Goal: Check status: Check status

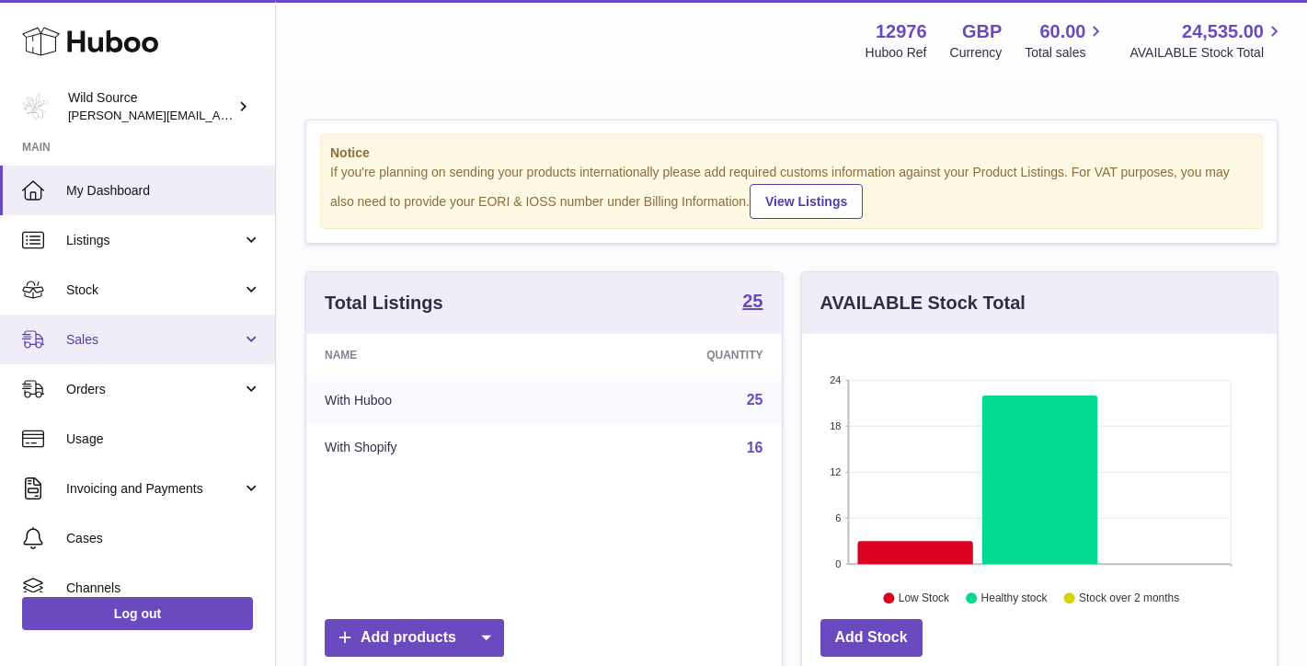
click at [243, 339] on link "Sales" at bounding box center [137, 340] width 275 height 50
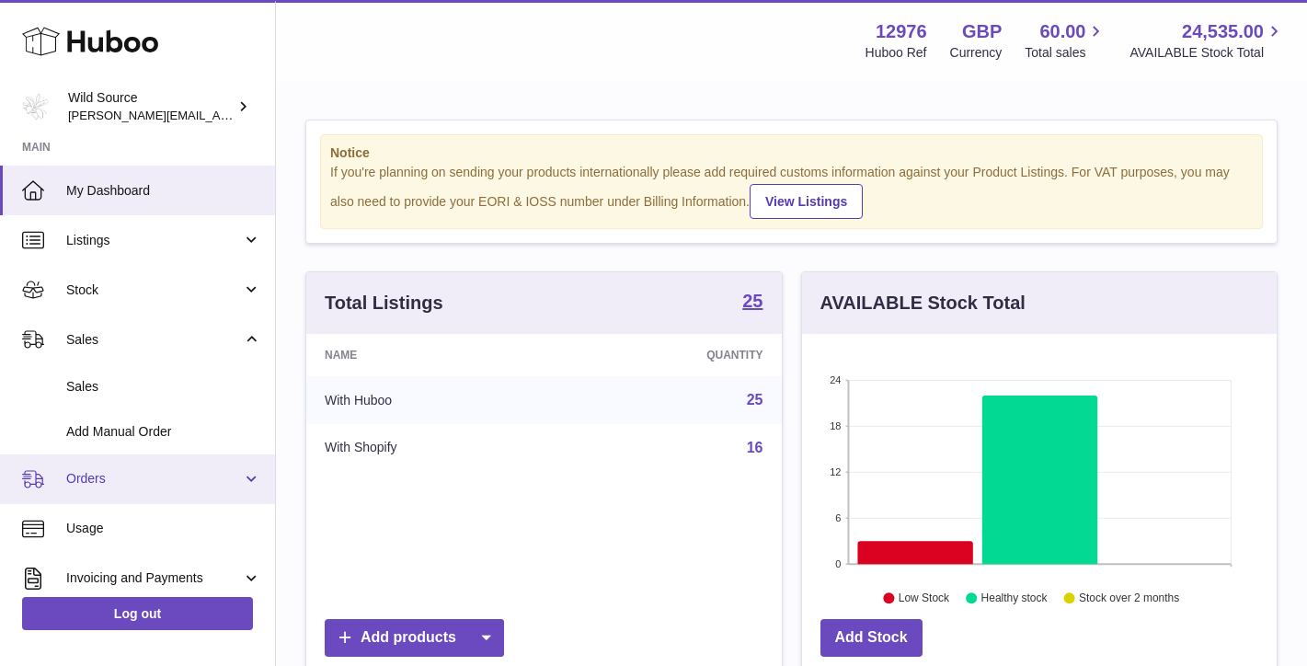
click at [85, 470] on span "Orders" at bounding box center [154, 478] width 176 height 17
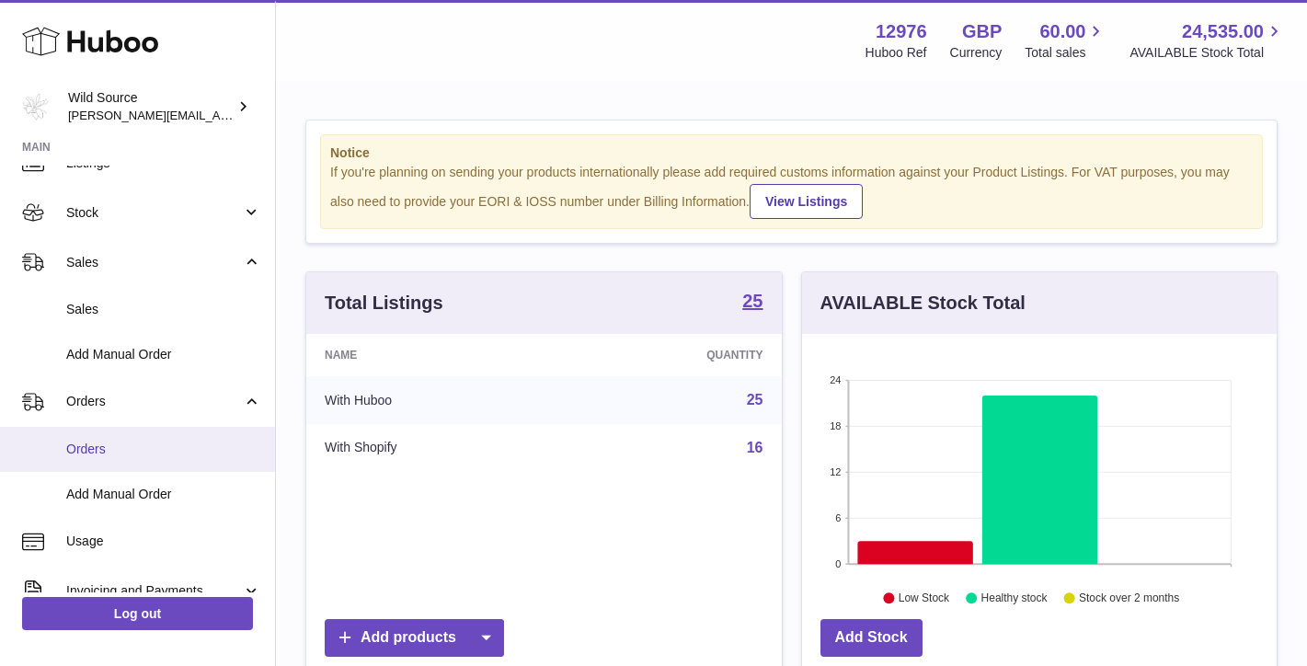
scroll to position [95, 0]
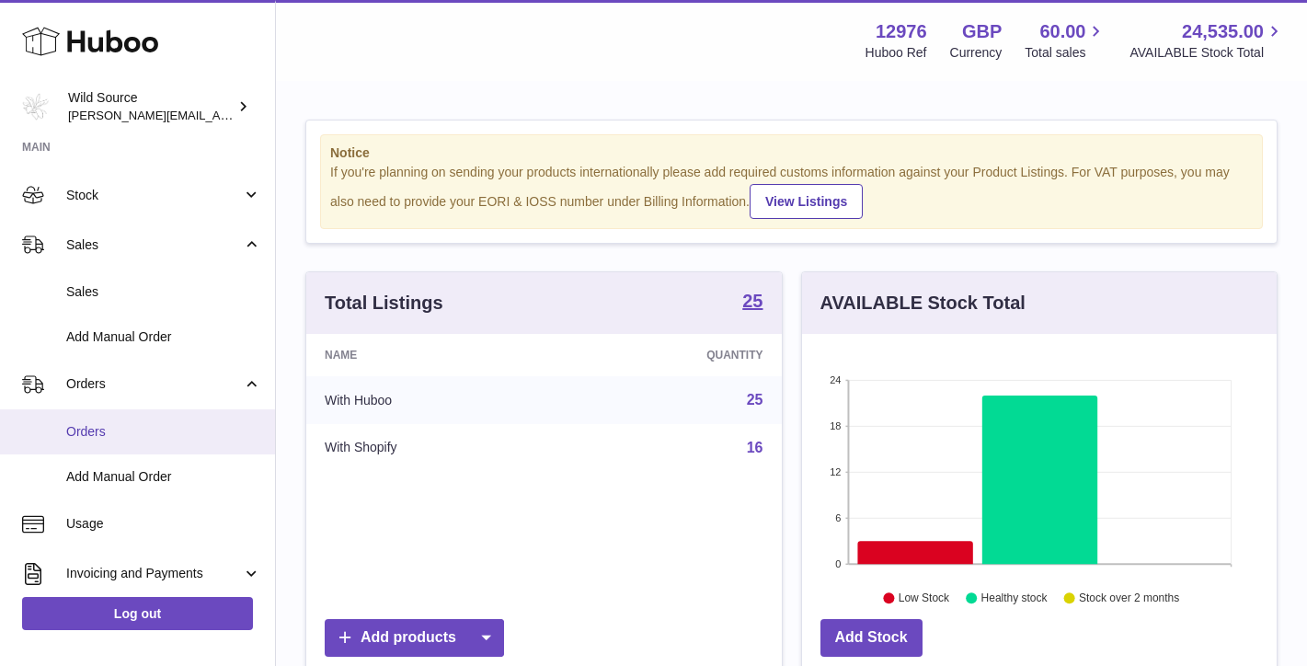
click at [94, 425] on span "Orders" at bounding box center [163, 431] width 195 height 17
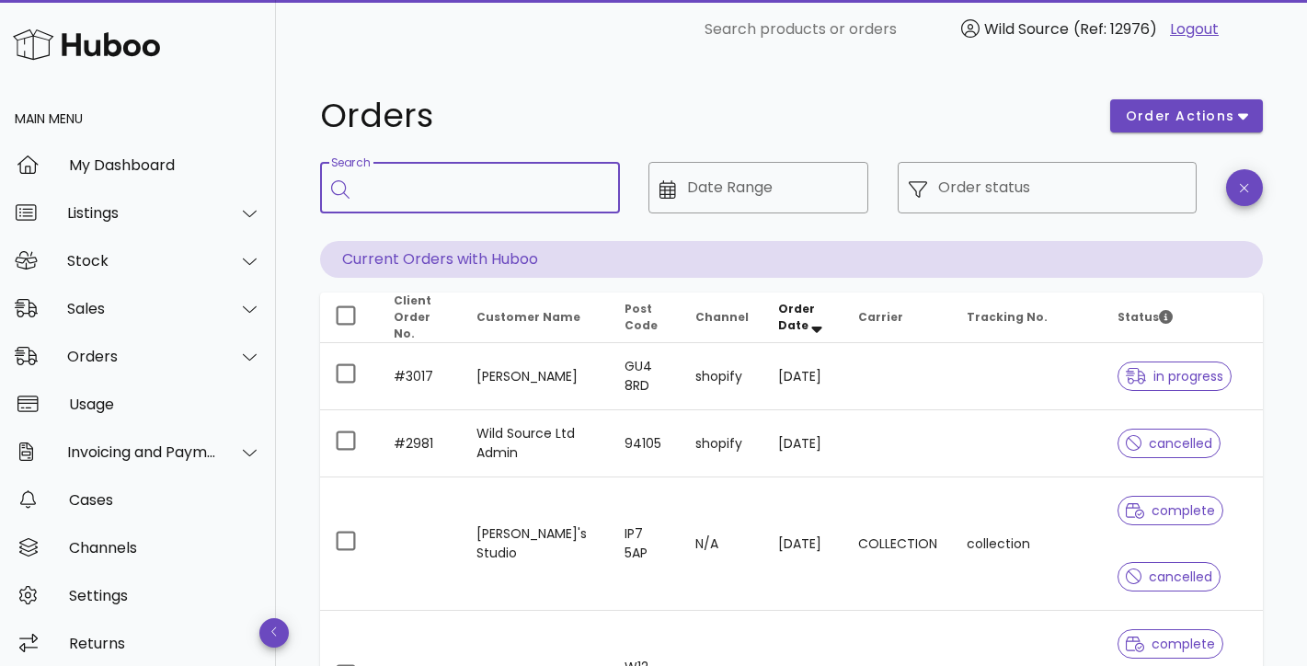
click at [431, 194] on input "Search" at bounding box center [483, 187] width 245 height 29
type input "**********"
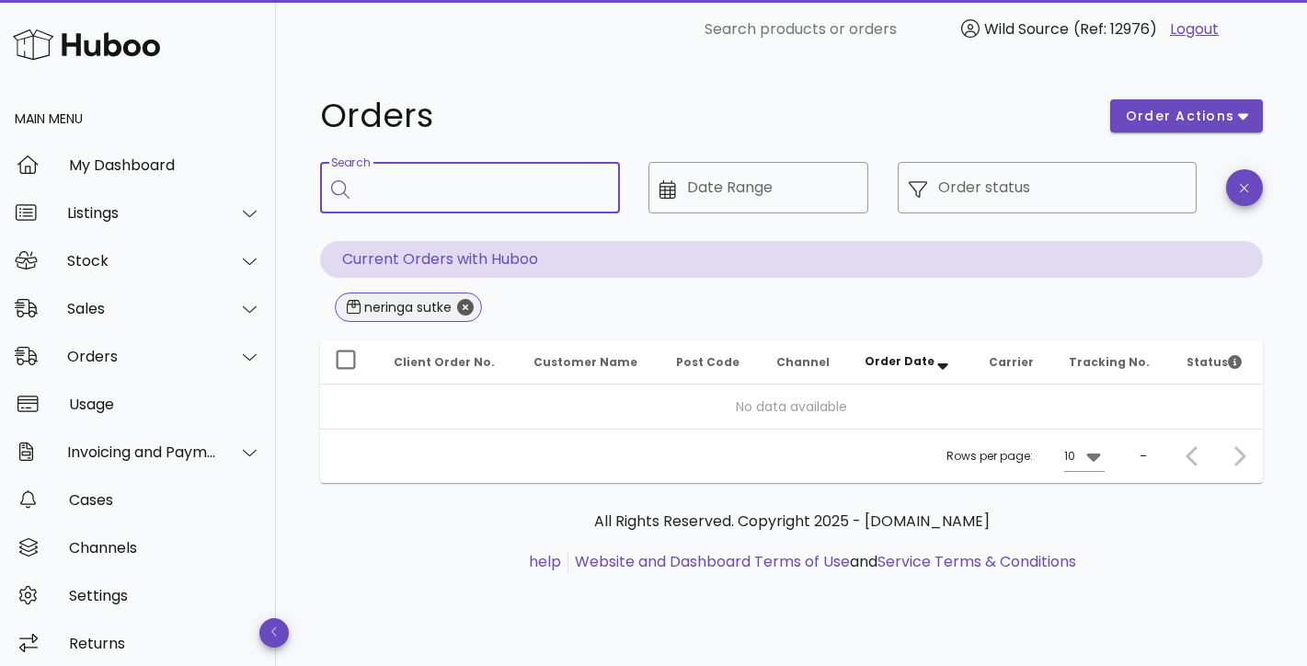
click at [465, 307] on icon "Close" at bounding box center [465, 307] width 17 height 17
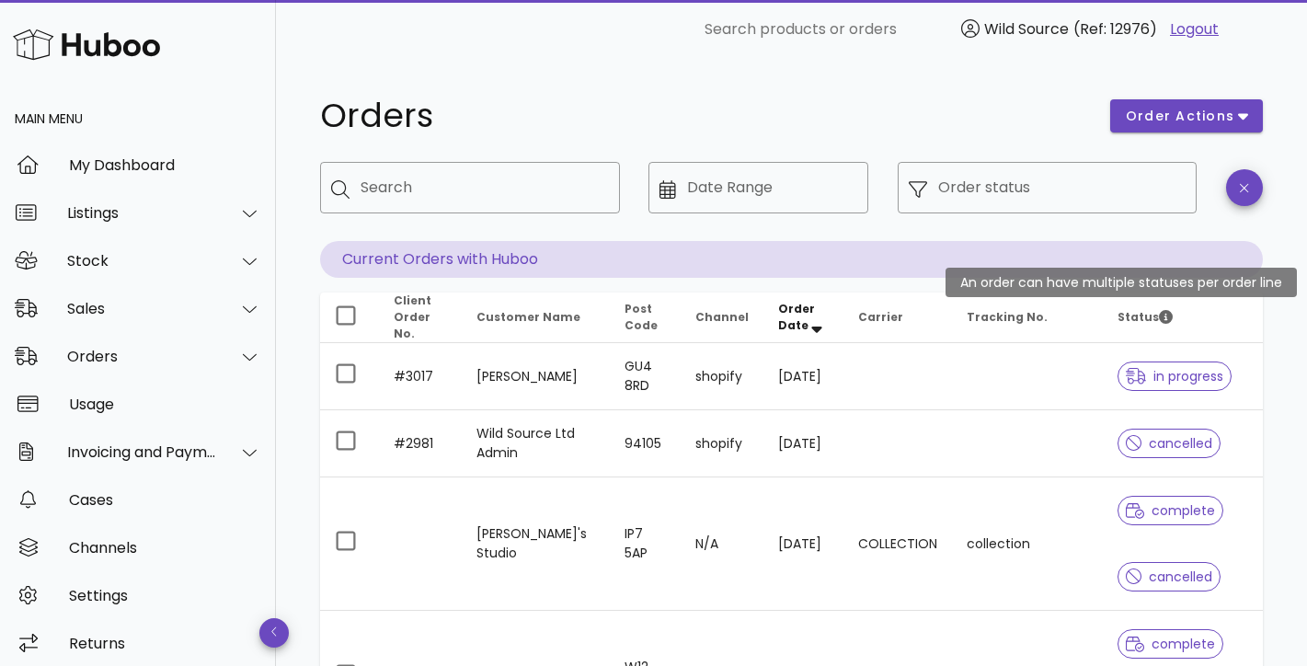
click at [1161, 314] on span "Status" at bounding box center [1145, 317] width 55 height 16
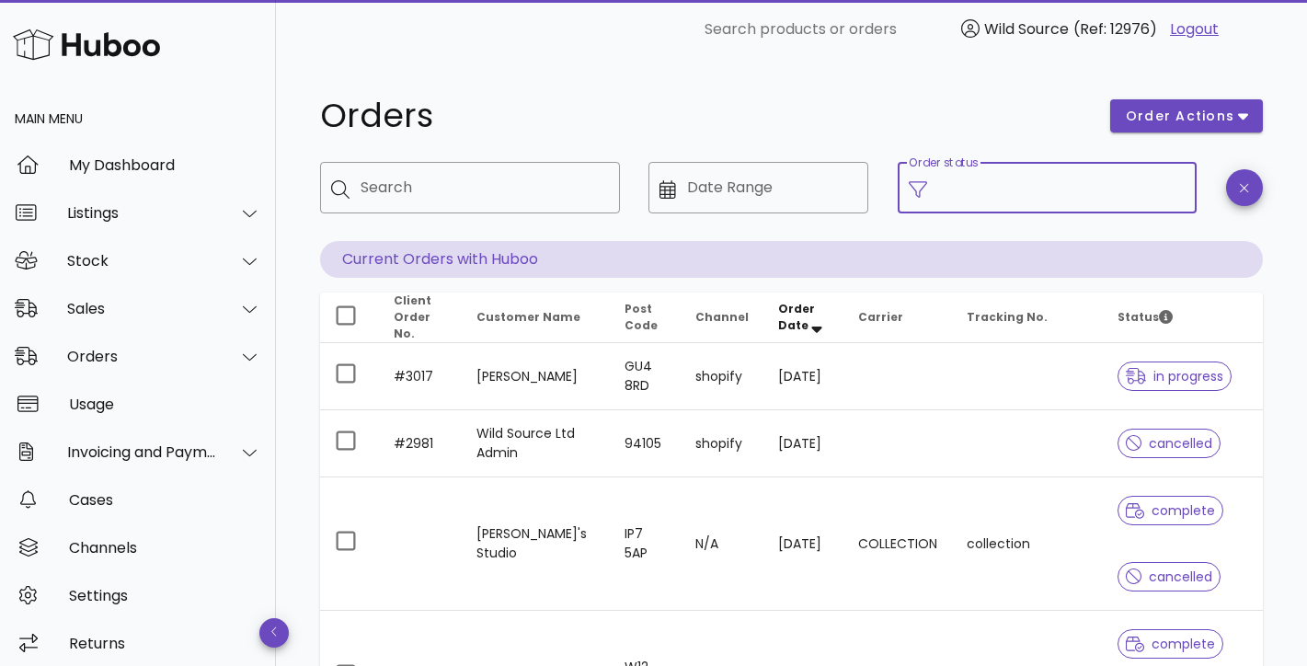
click at [993, 187] on input "Order status" at bounding box center [1062, 187] width 248 height 29
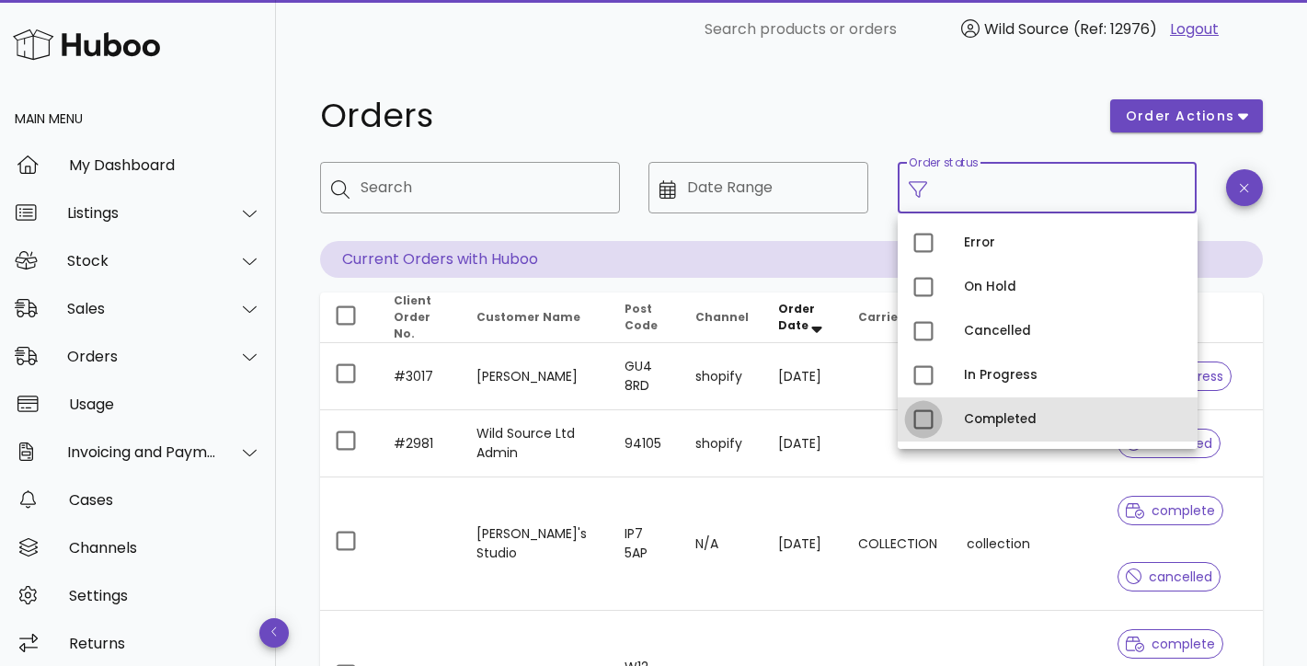
click at [920, 423] on div at bounding box center [923, 419] width 31 height 31
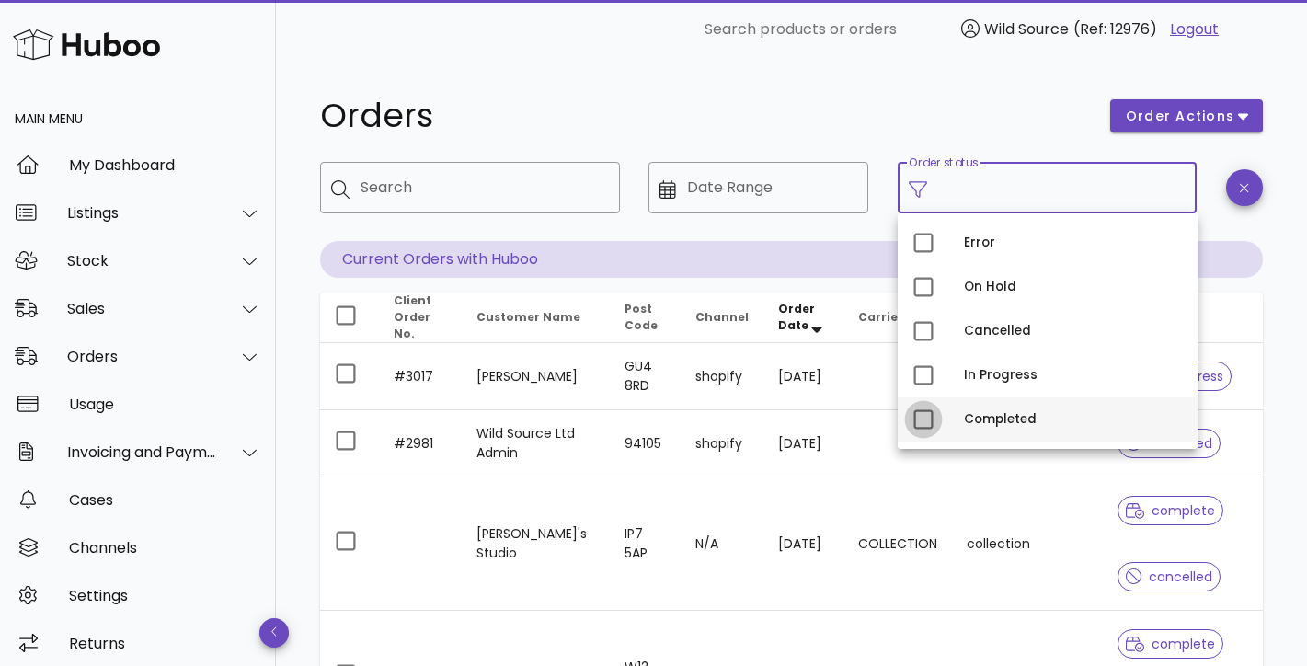
type input "**********"
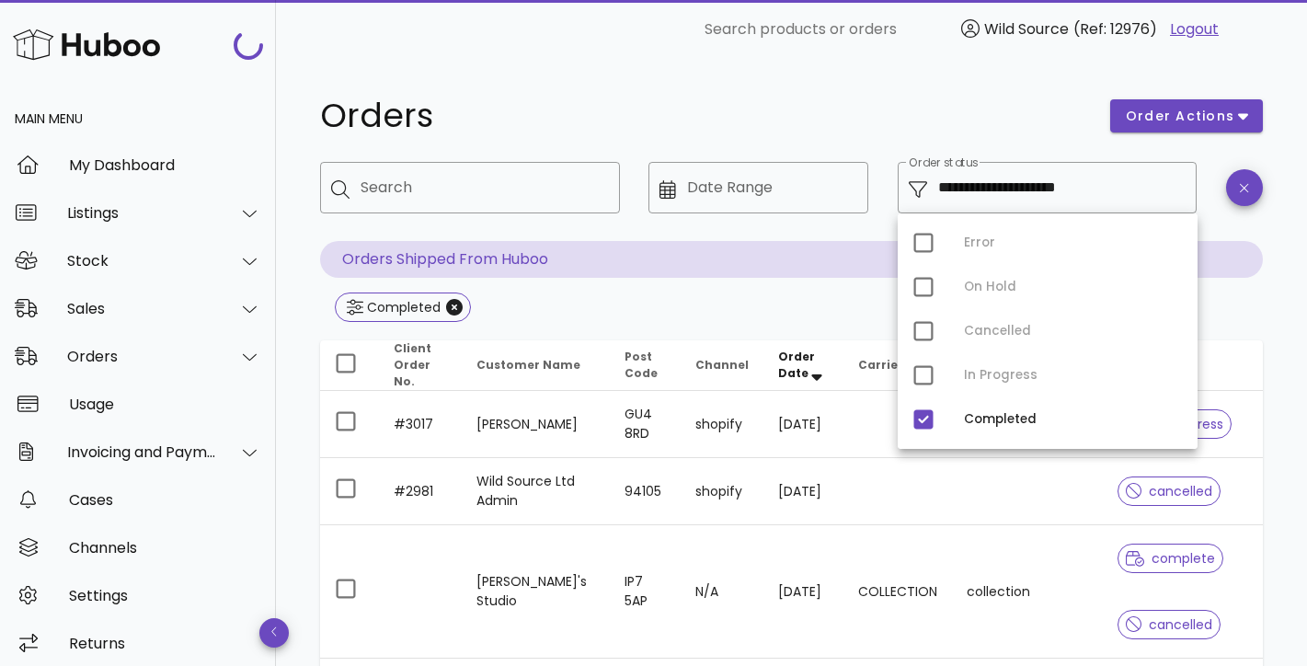
click at [1241, 293] on div "Completed" at bounding box center [791, 309] width 943 height 33
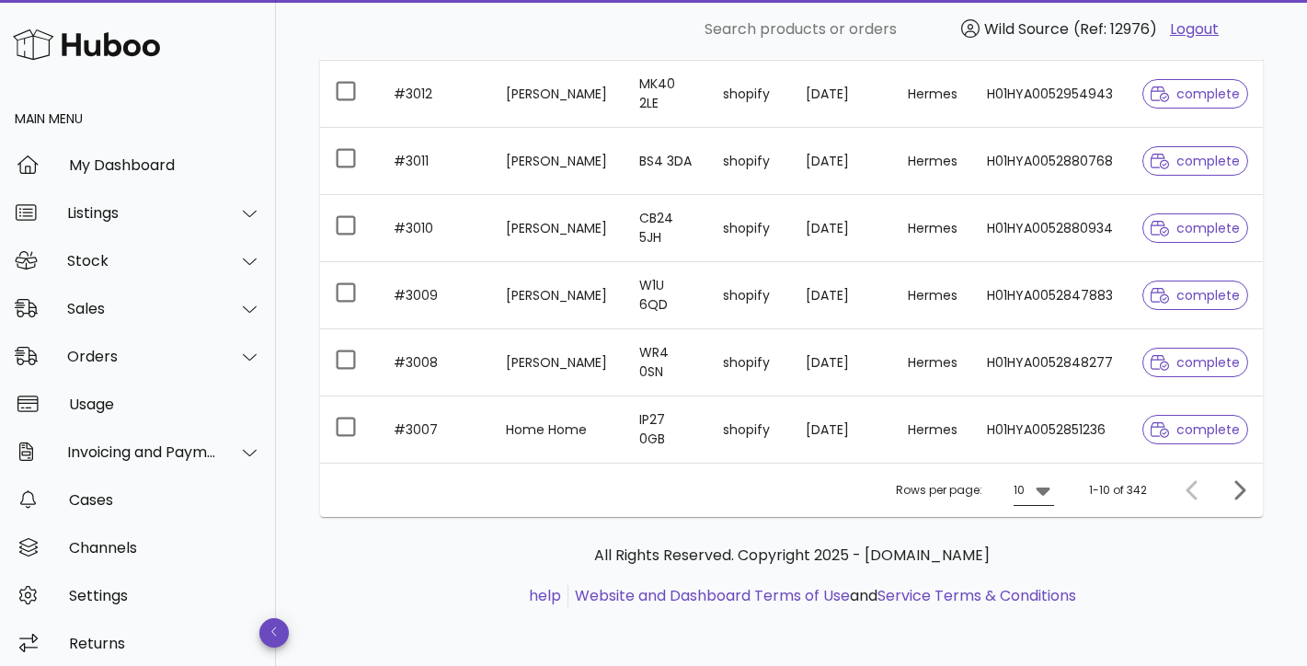
scroll to position [592, 0]
click at [1233, 493] on icon "Next page" at bounding box center [1239, 490] width 22 height 22
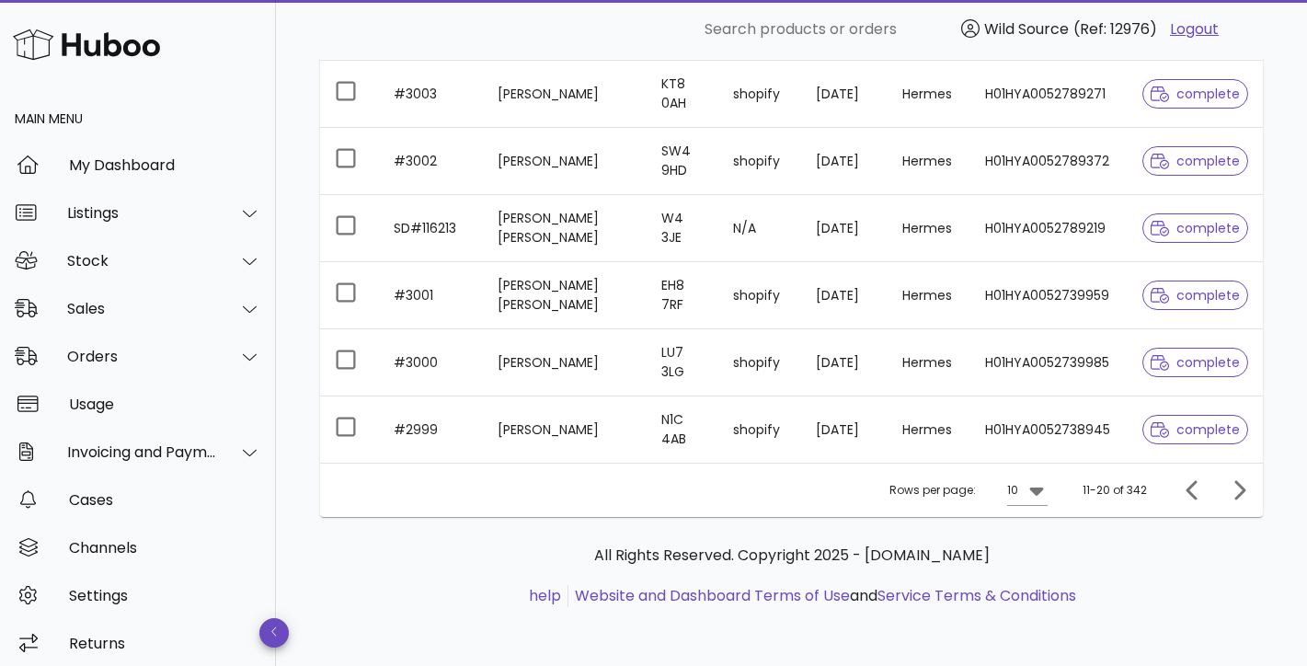
scroll to position [592, 0]
click at [1240, 491] on icon "Next page" at bounding box center [1239, 490] width 22 height 22
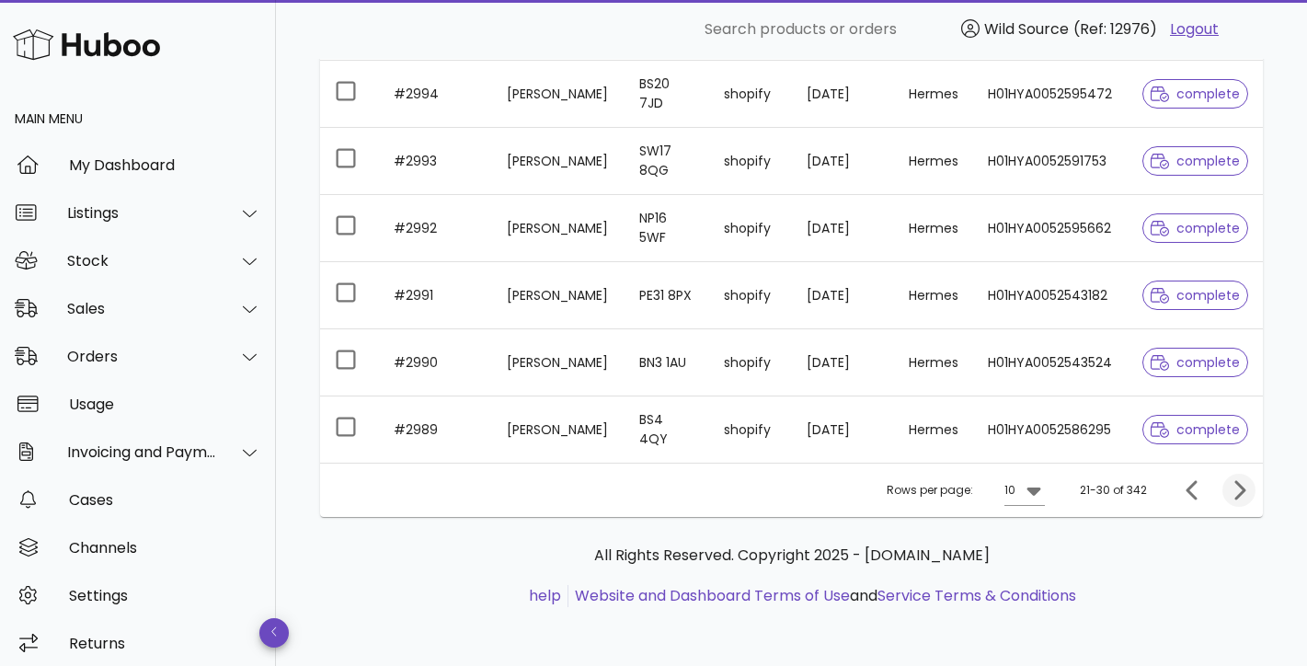
scroll to position [592, 0]
click at [1242, 492] on icon "Next page" at bounding box center [1240, 489] width 11 height 19
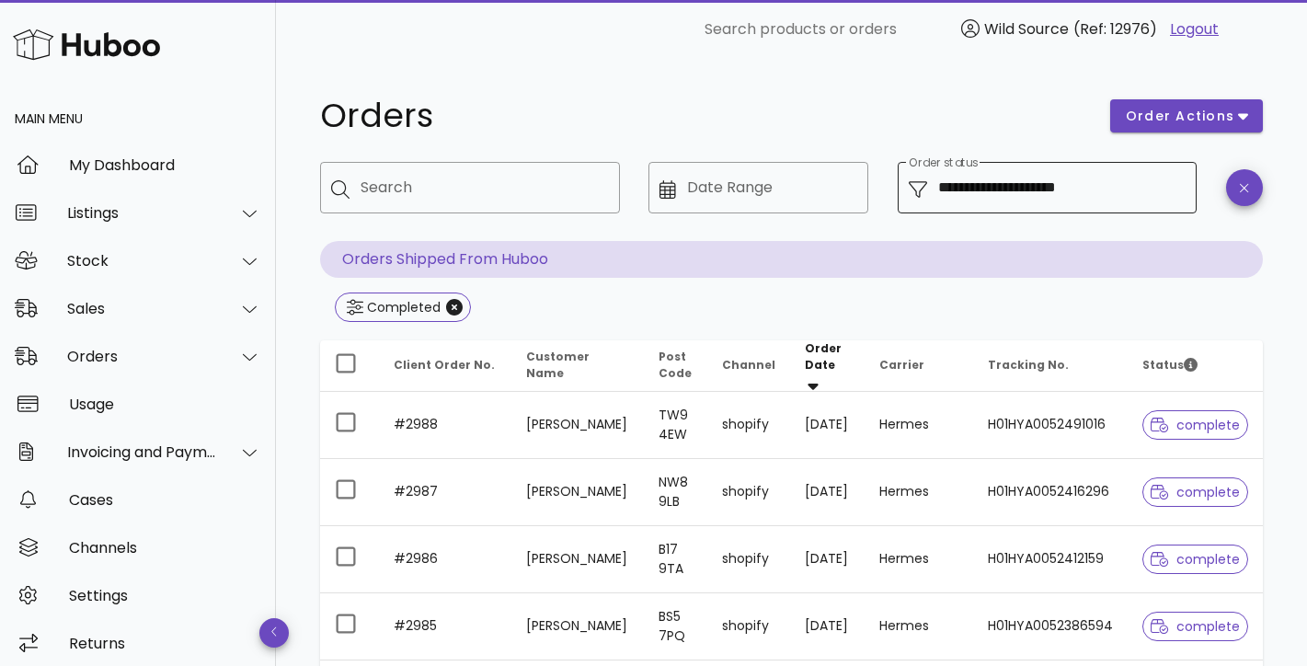
click at [1052, 195] on input "**********" at bounding box center [1062, 187] width 248 height 29
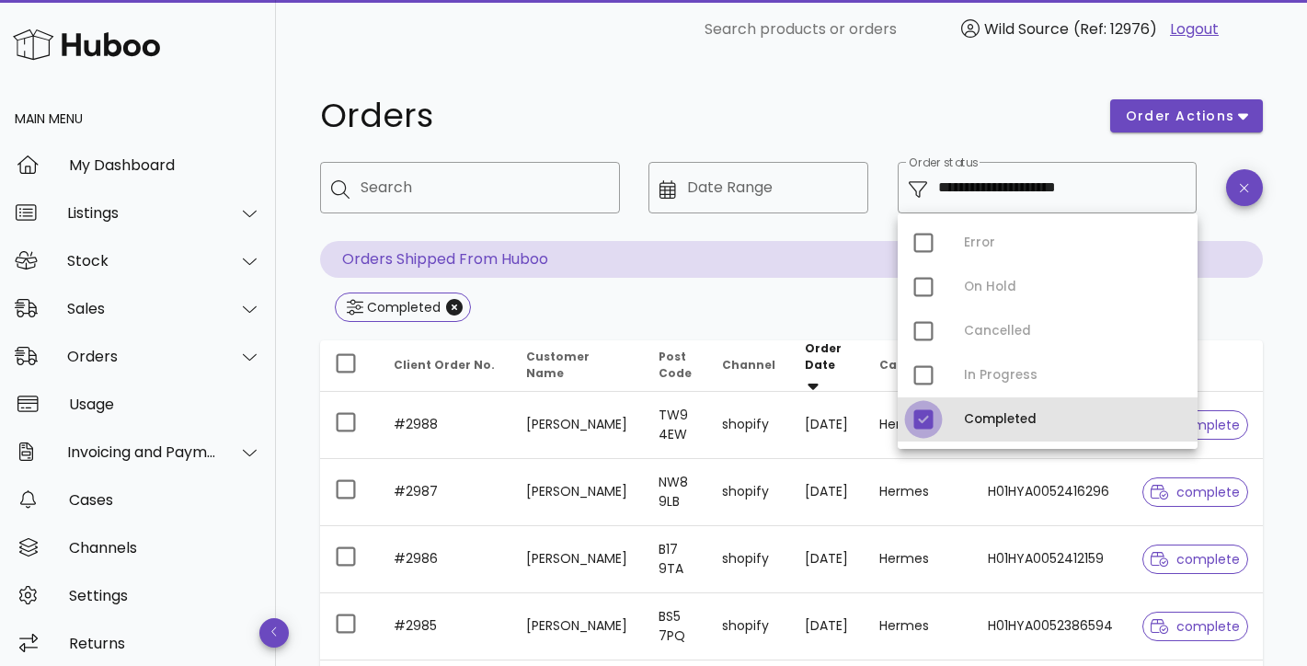
click at [917, 424] on div at bounding box center [923, 419] width 31 height 31
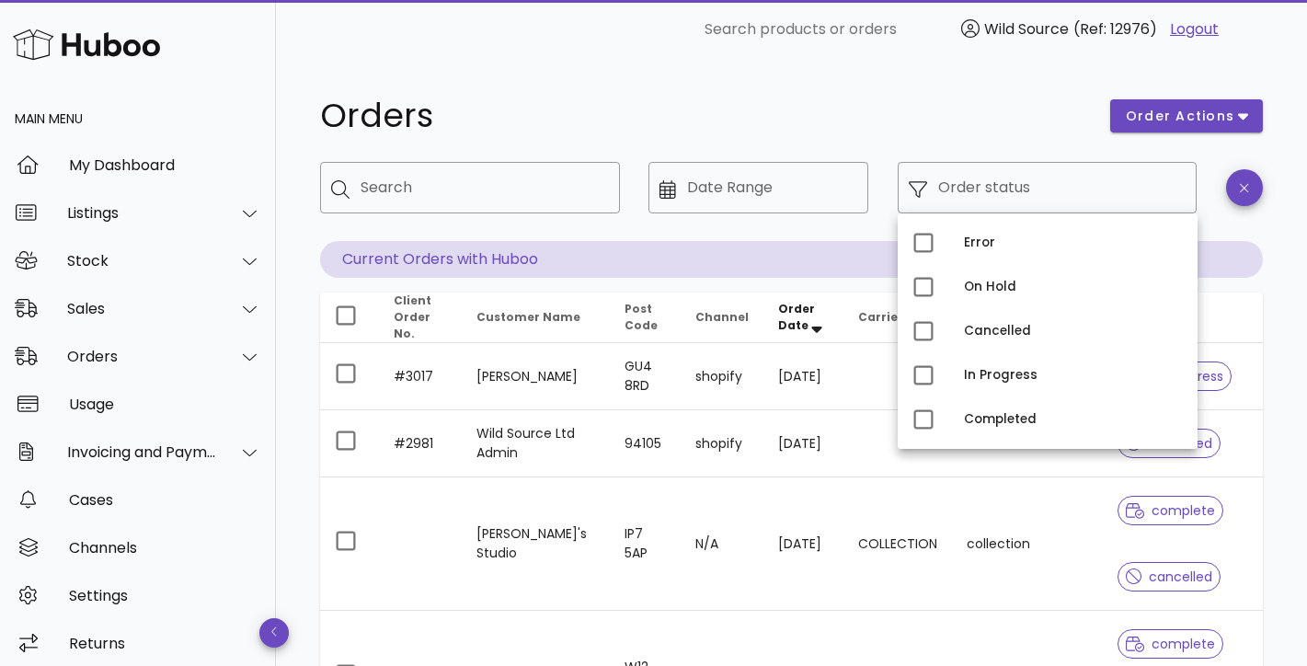
click at [1003, 106] on h1 "Orders" at bounding box center [704, 115] width 768 height 33
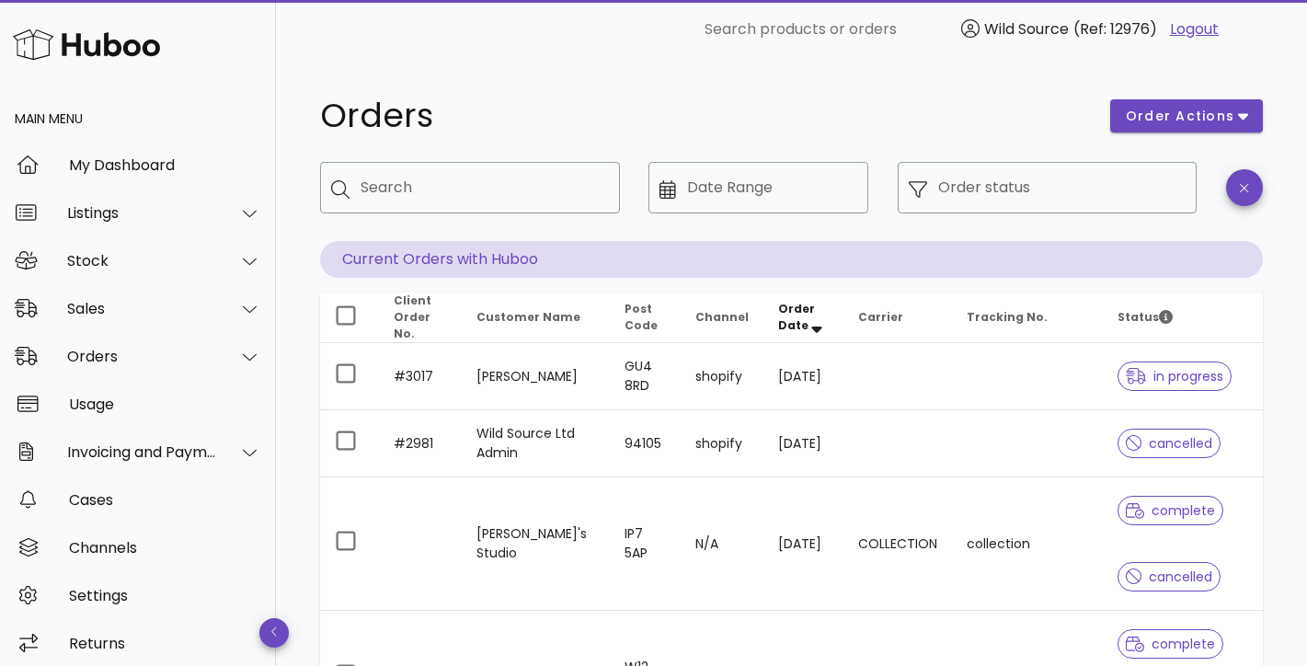
click at [527, 318] on span "Customer Name" at bounding box center [529, 317] width 104 height 16
click at [524, 313] on span "Customer Name" at bounding box center [529, 317] width 104 height 16
click at [732, 194] on input "Date Range" at bounding box center [772, 187] width 170 height 29
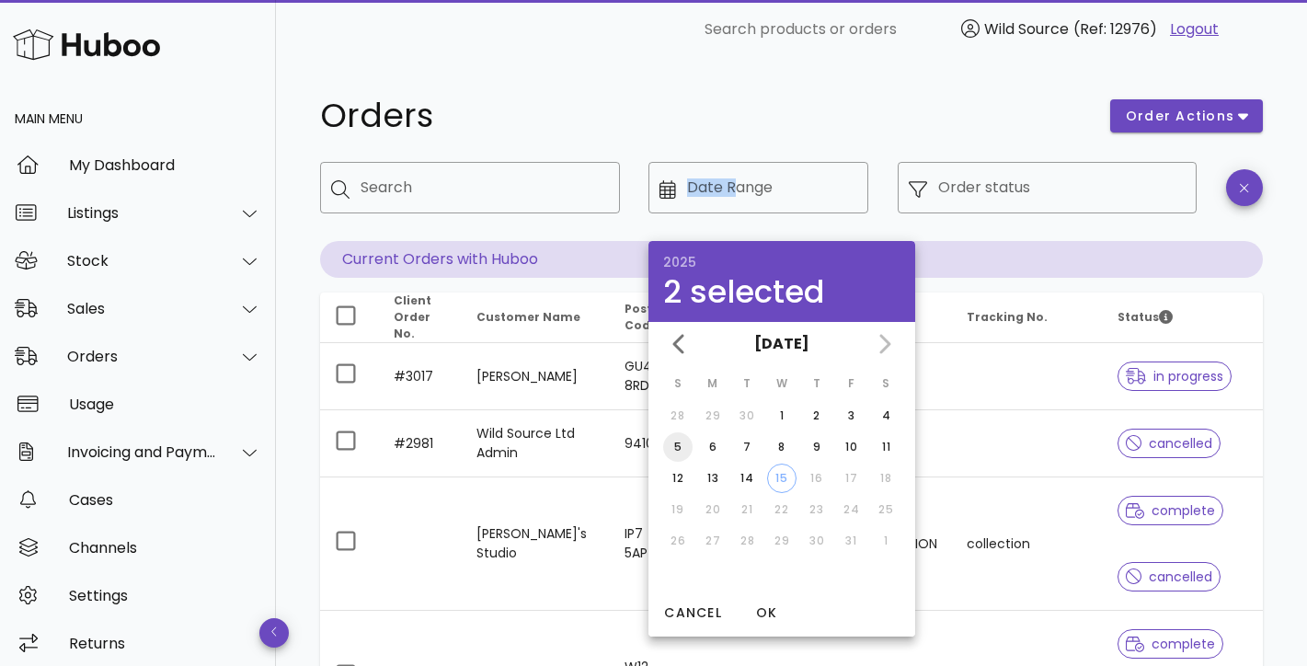
click at [675, 441] on div "5" at bounding box center [677, 447] width 29 height 17
click at [668, 481] on div "12" at bounding box center [677, 478] width 29 height 17
type input "**********"
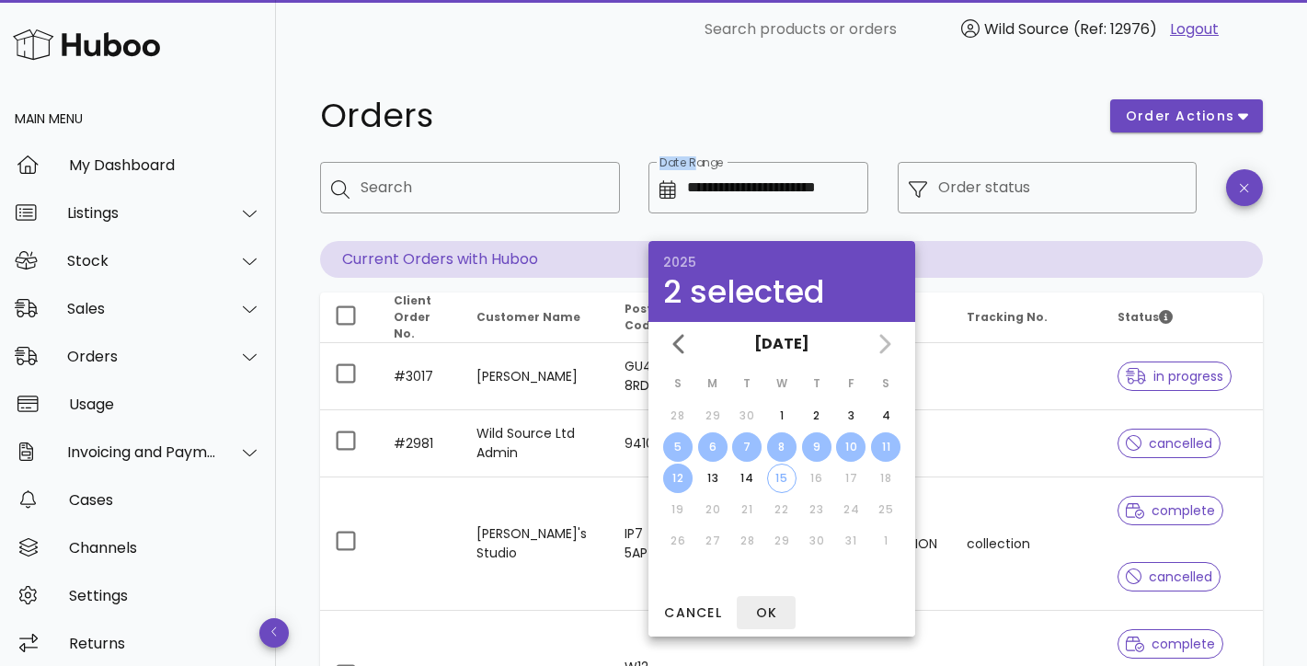
click at [768, 615] on span "OK" at bounding box center [766, 613] width 44 height 19
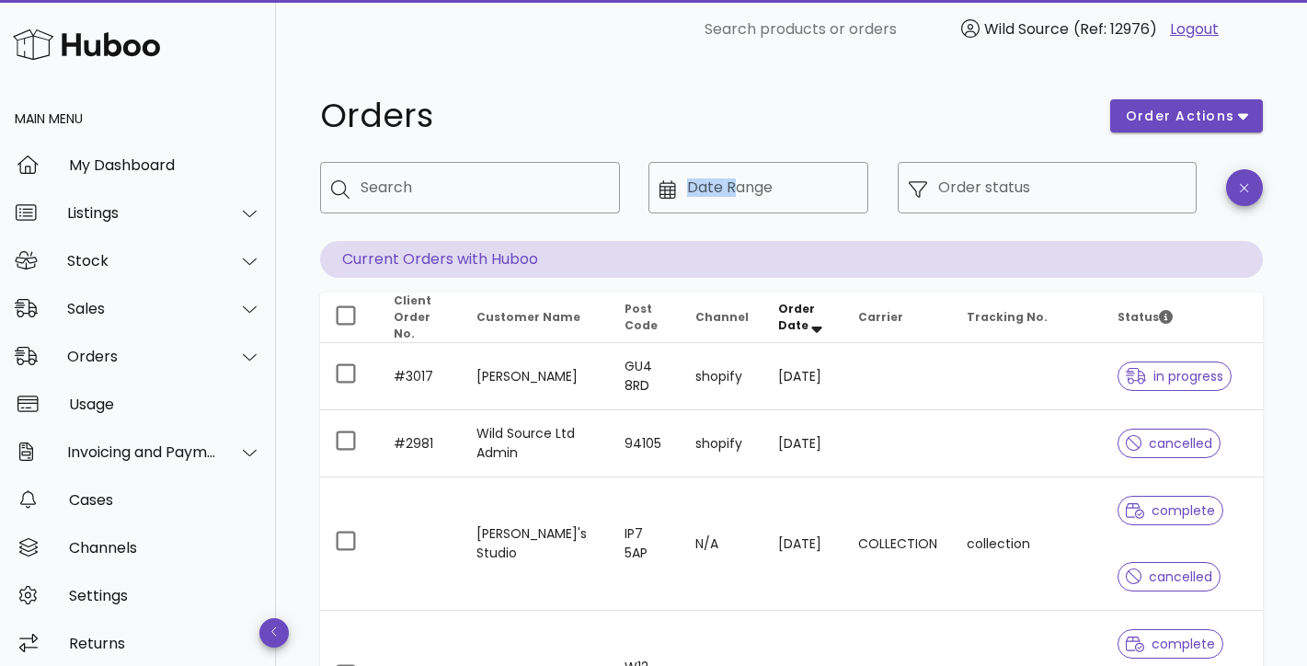
type input "**********"
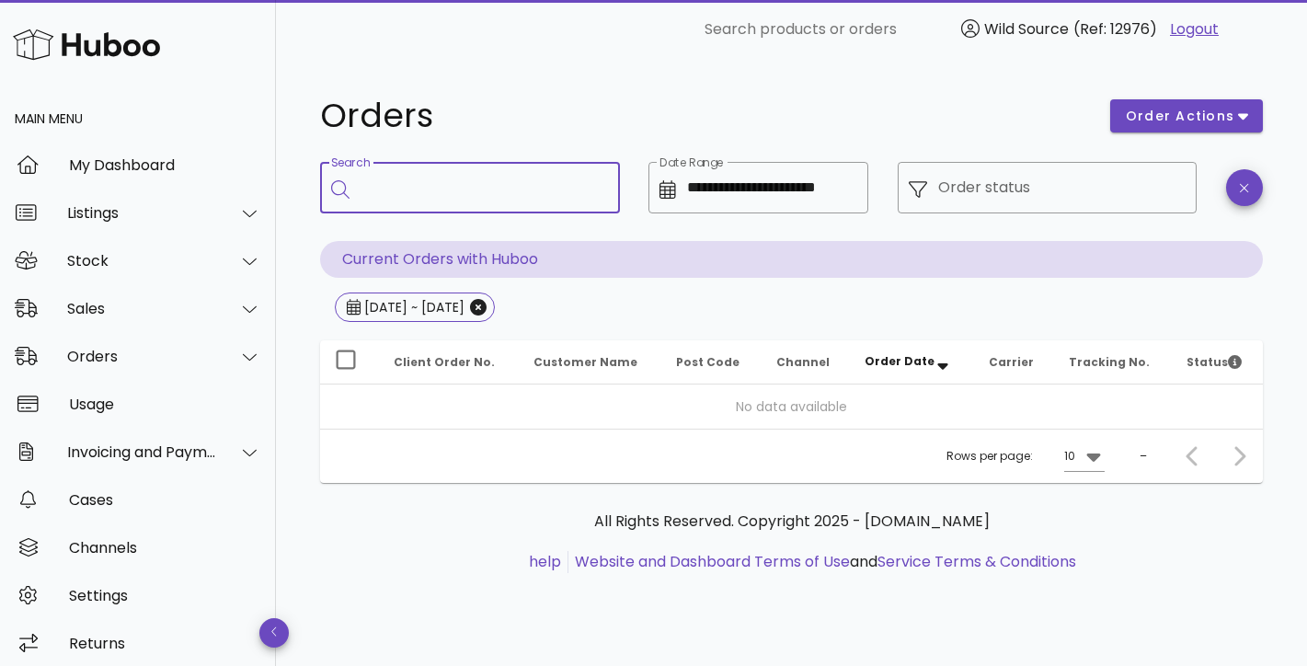
click at [422, 186] on input "Search" at bounding box center [483, 187] width 245 height 29
click at [224, 311] on div at bounding box center [239, 309] width 44 height 46
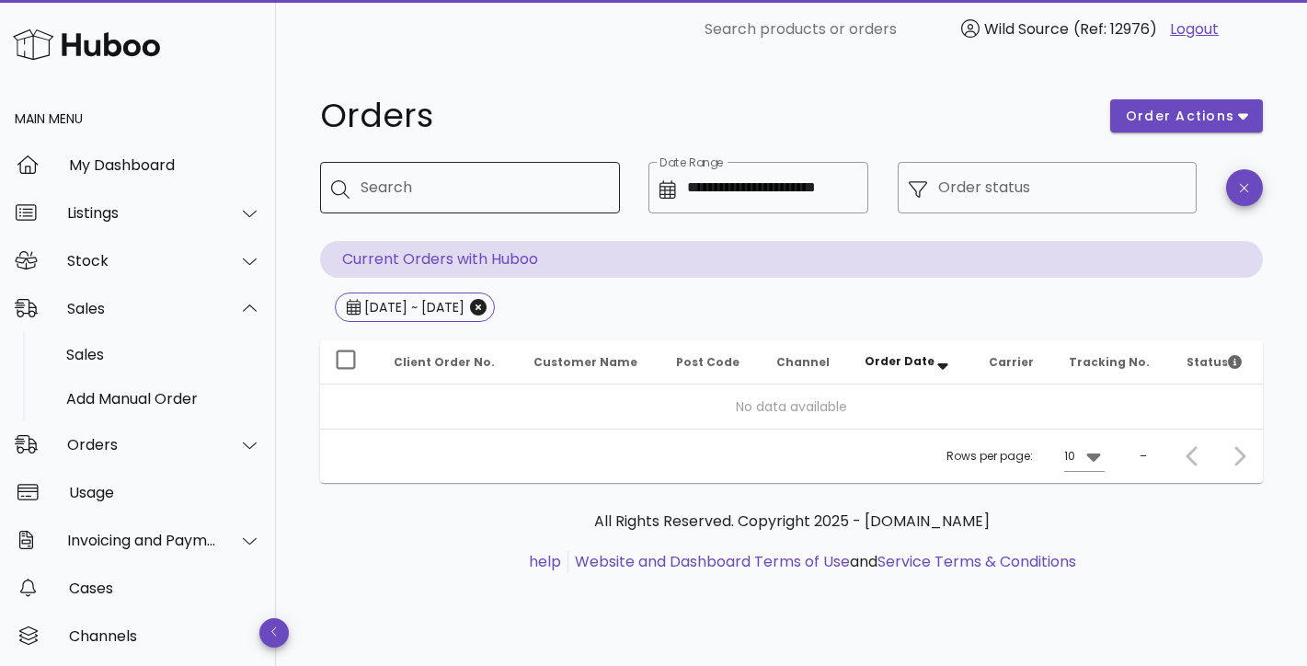
click at [436, 200] on input "Search" at bounding box center [483, 187] width 245 height 29
type input "*"
type input "****"
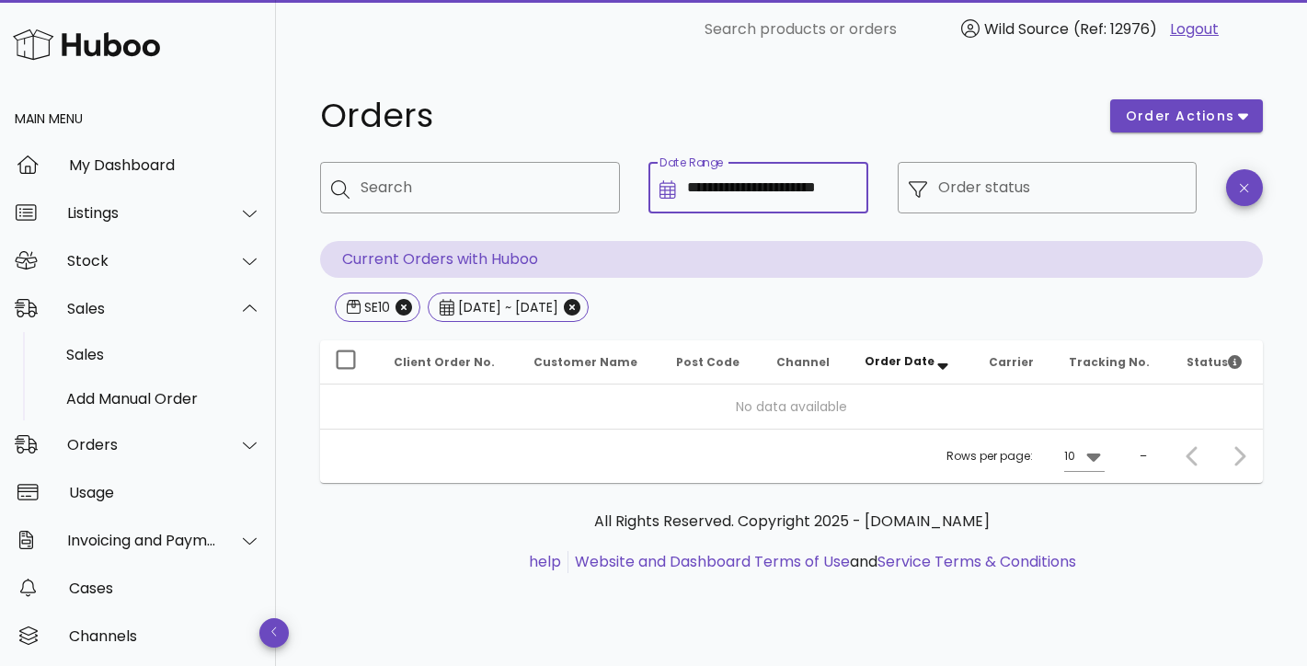
click at [747, 186] on input "**********" at bounding box center [772, 187] width 170 height 29
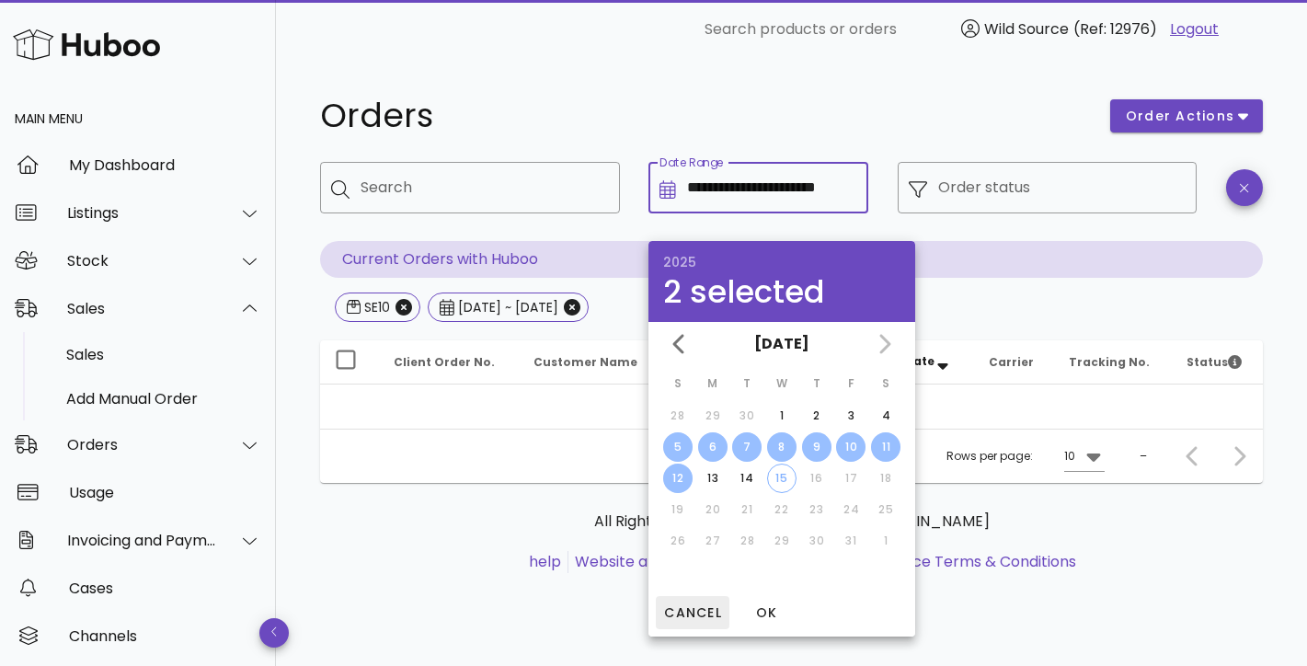
click at [689, 612] on span "Cancel" at bounding box center [692, 613] width 59 height 19
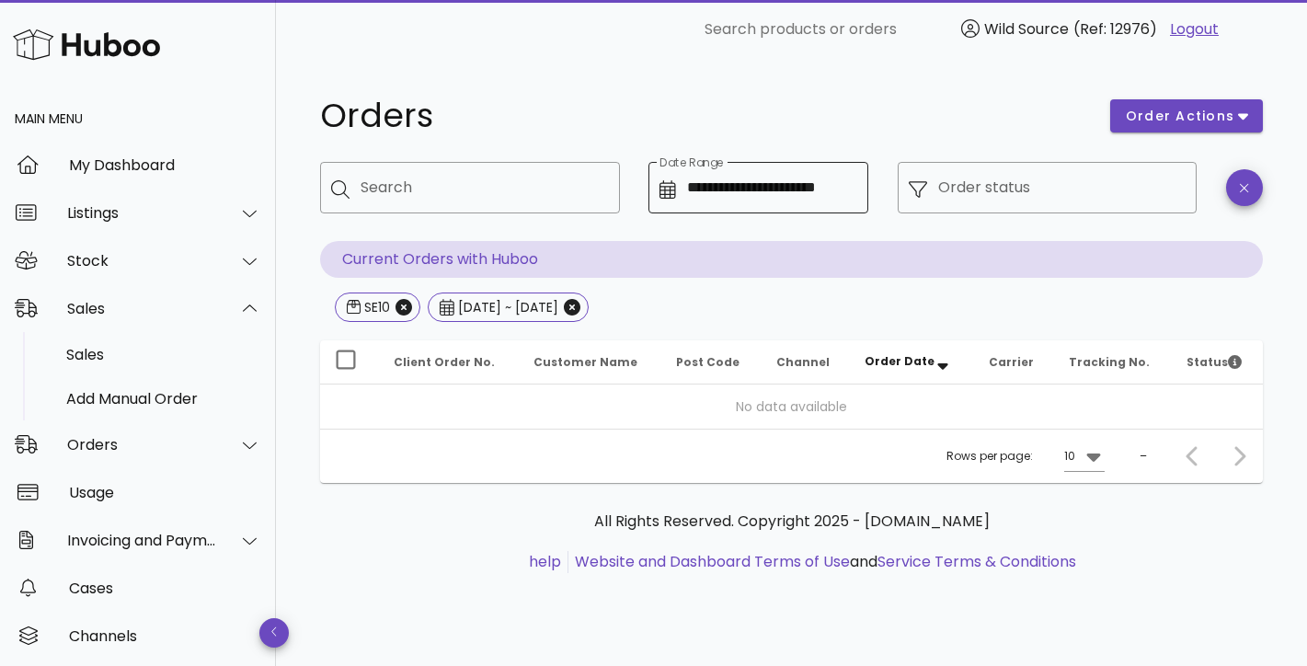
click at [695, 190] on input "**********" at bounding box center [772, 187] width 170 height 29
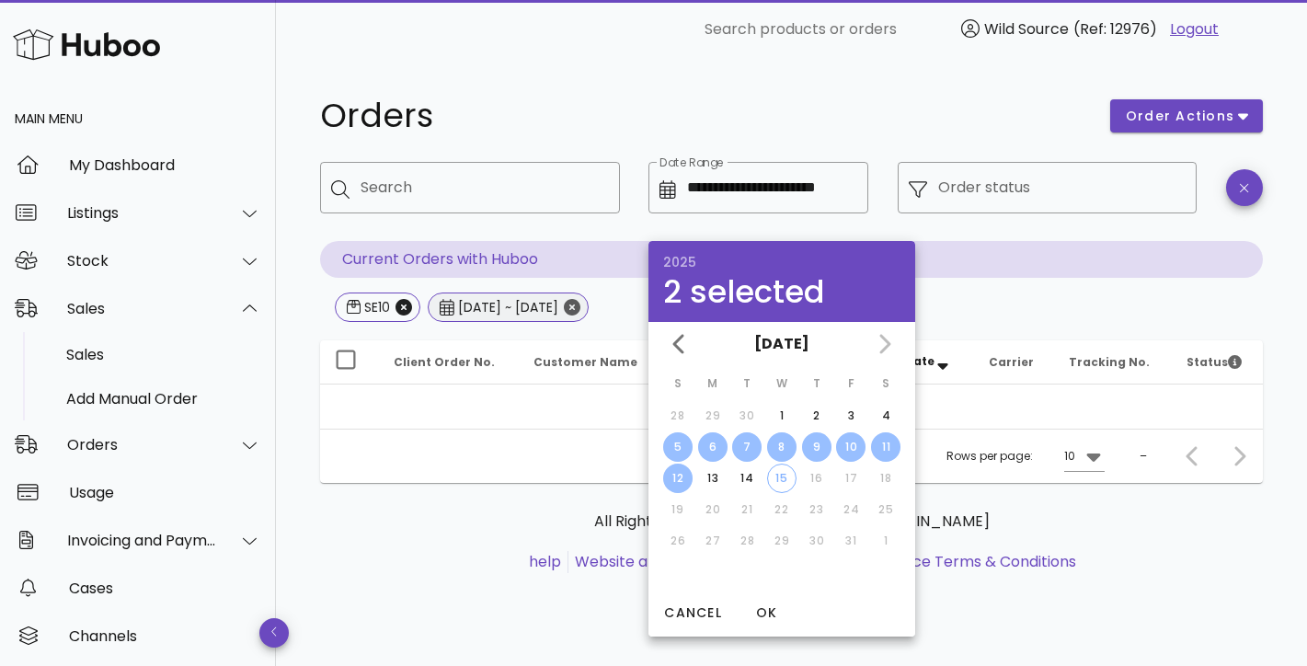
click at [581, 311] on icon "Close" at bounding box center [572, 307] width 17 height 17
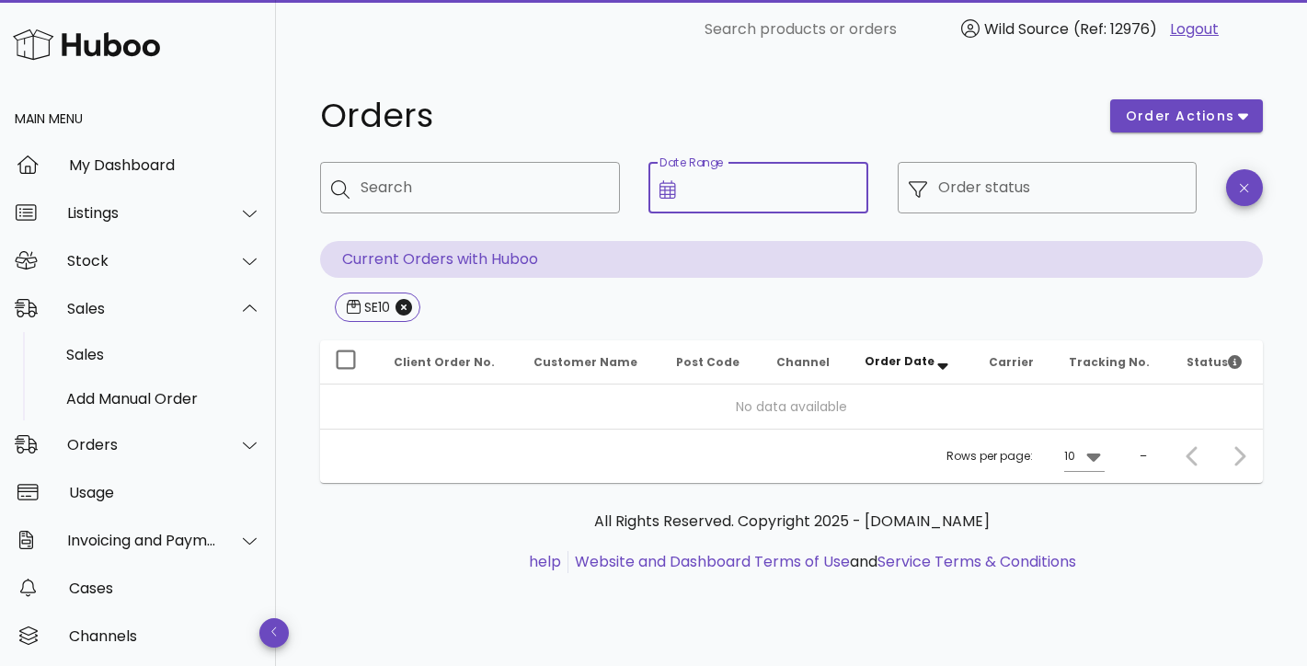
click at [766, 189] on input "Date Range" at bounding box center [772, 187] width 170 height 29
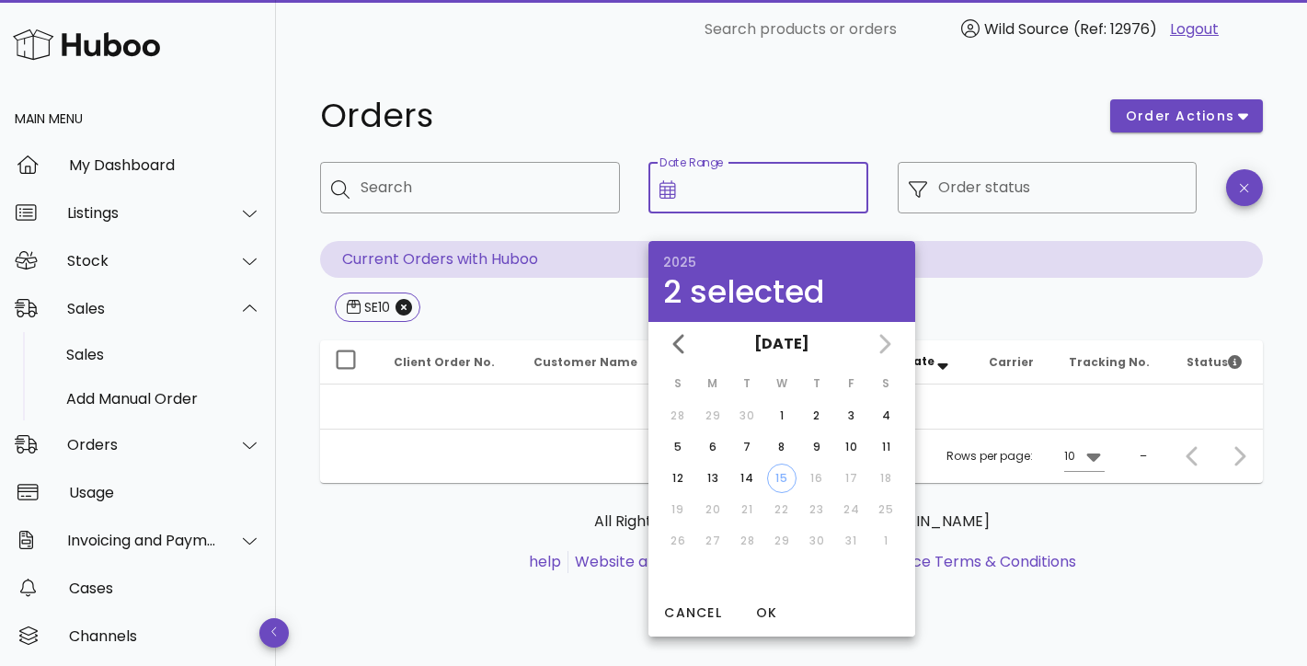
click at [576, 58] on div "​ Search products or orders Wild Source (Ref: 12976) Logout" at bounding box center [792, 29] width 1002 height 59
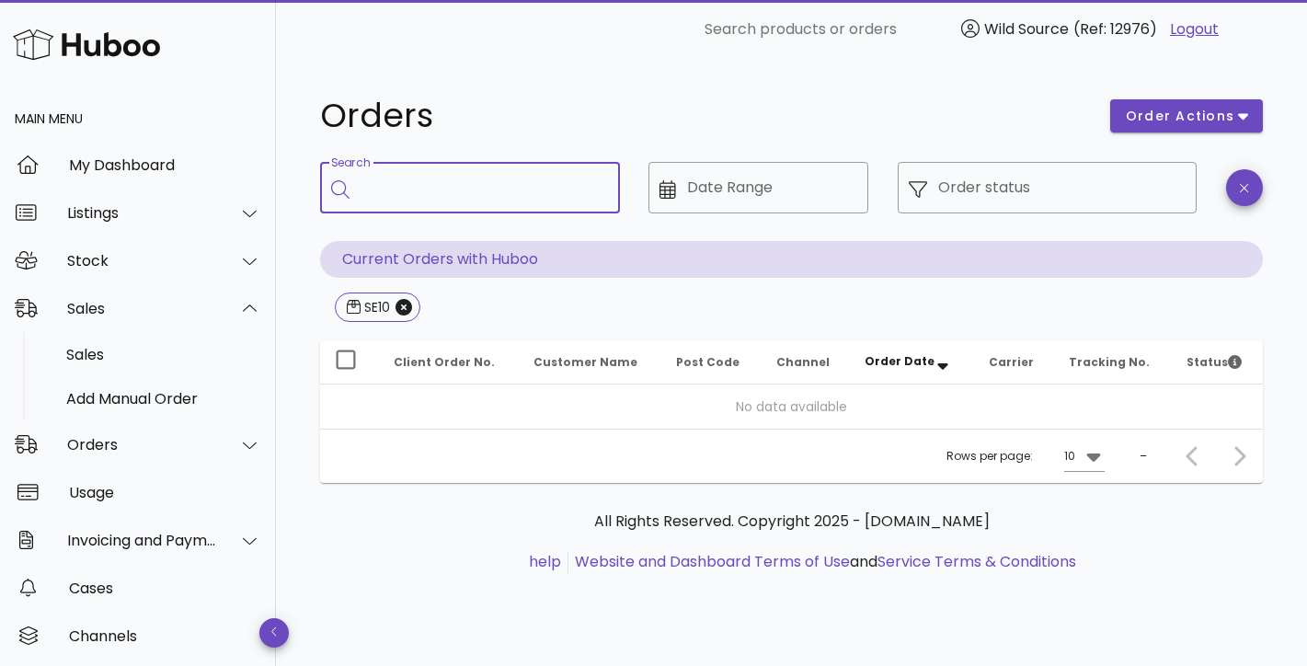
click at [418, 199] on input "Search" at bounding box center [483, 187] width 245 height 29
click at [401, 312] on icon "Close" at bounding box center [404, 307] width 17 height 17
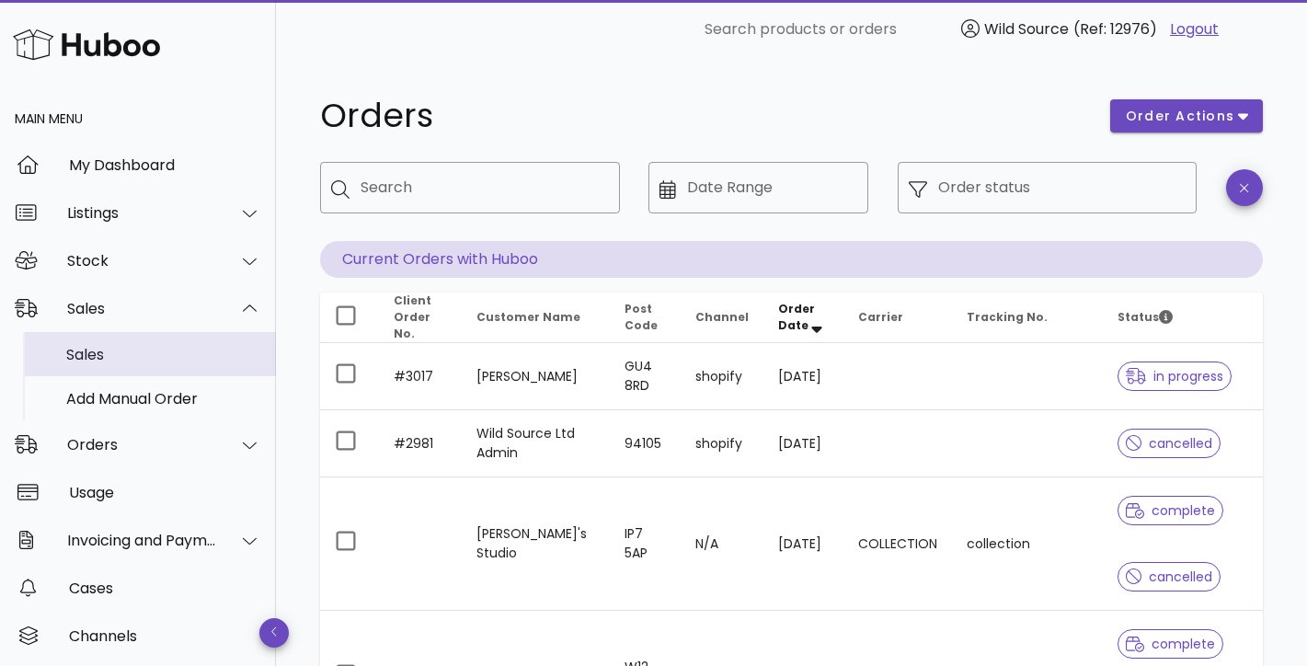
click at [96, 349] on div "Sales" at bounding box center [163, 354] width 195 height 17
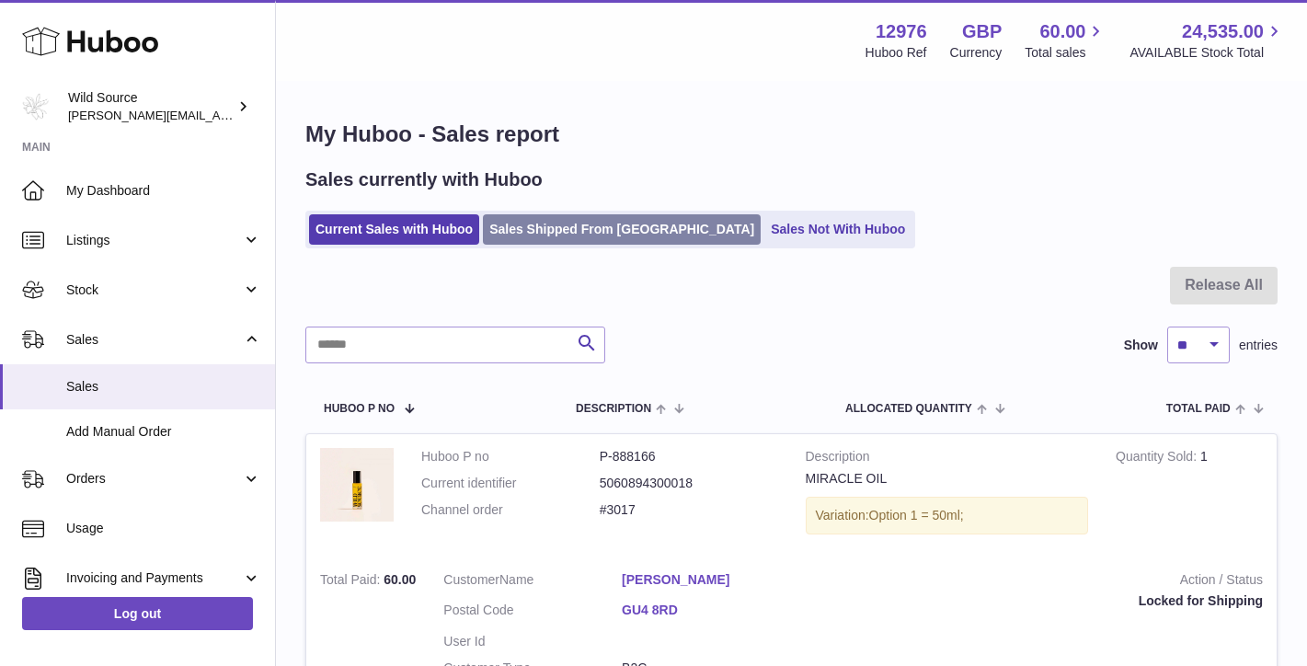
click at [593, 231] on link "Sales Shipped From [GEOGRAPHIC_DATA]" at bounding box center [622, 229] width 278 height 30
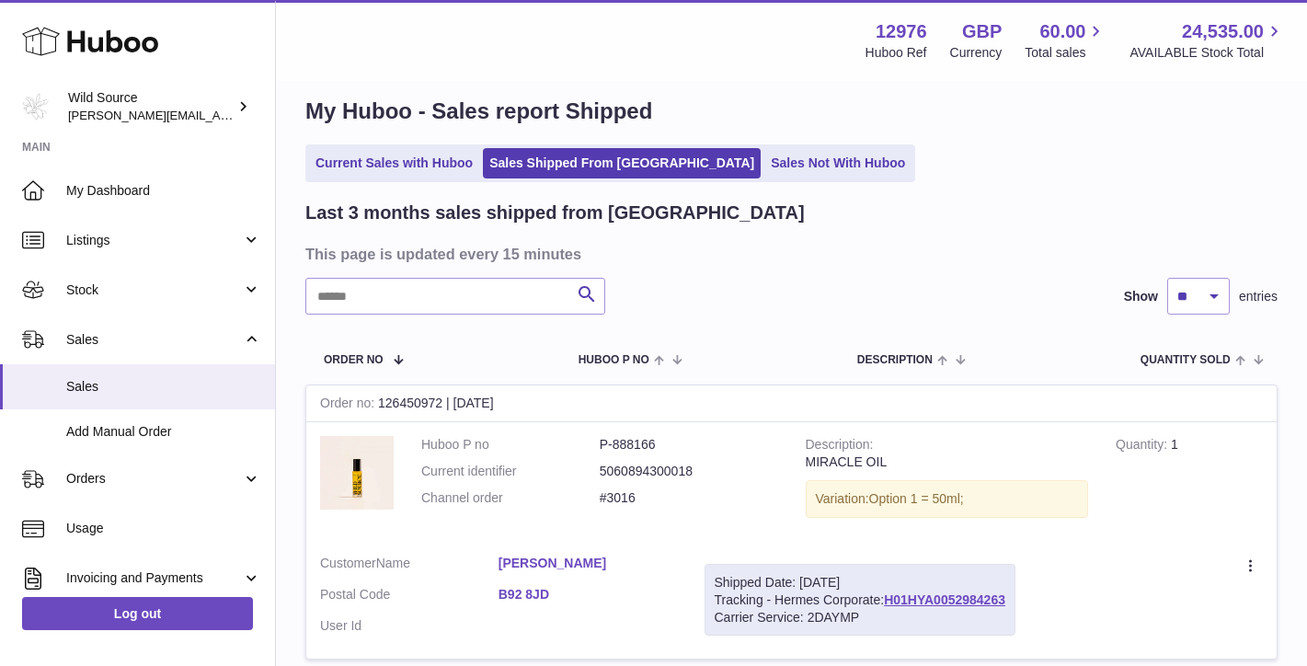
scroll to position [37, 0]
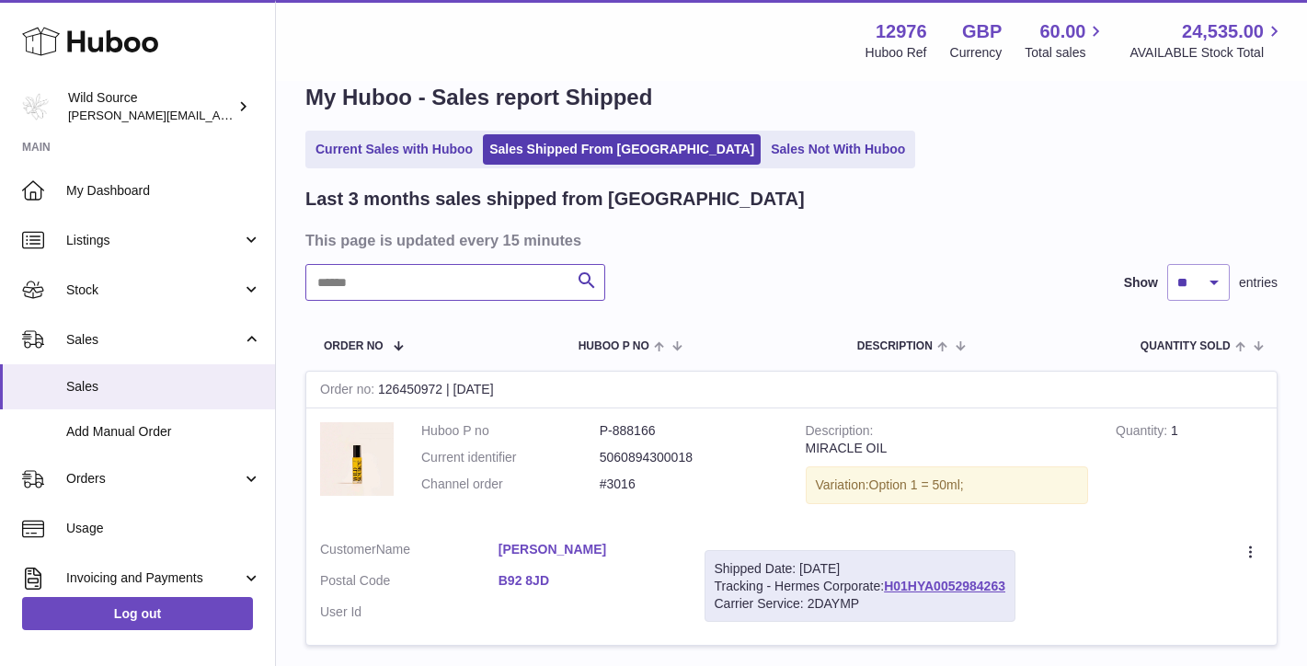
click at [425, 266] on input "text" at bounding box center [455, 282] width 300 height 37
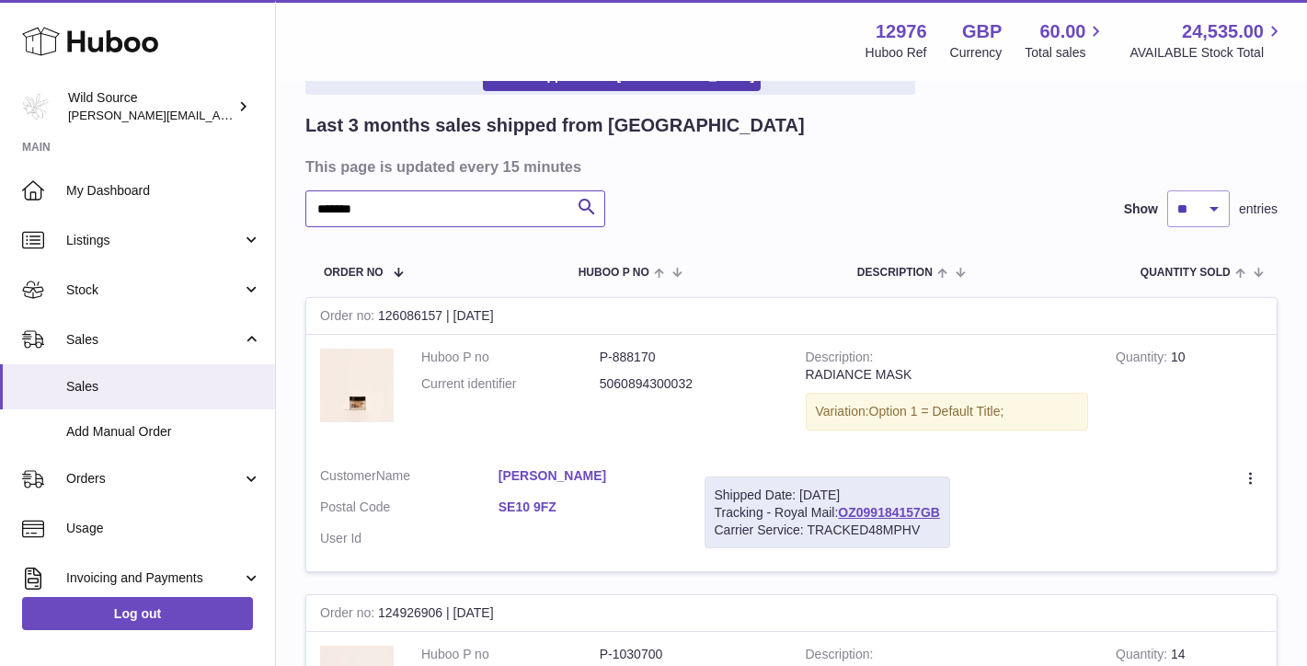
scroll to position [115, 0]
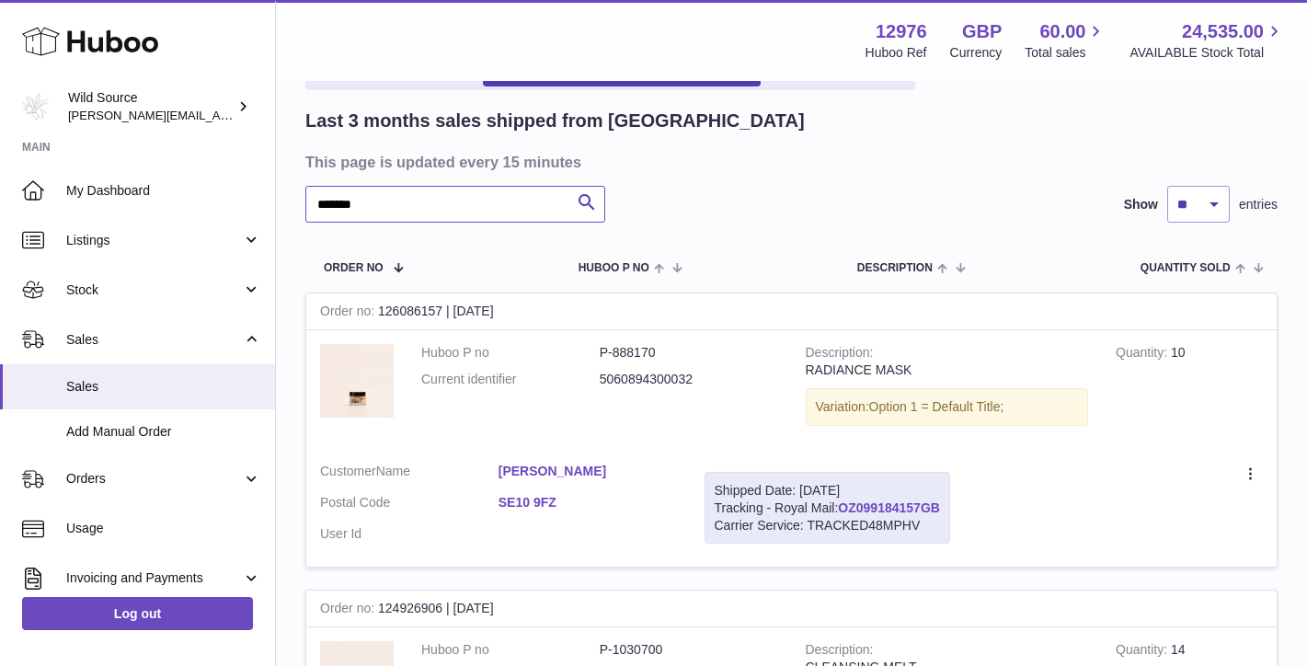
type input "*******"
click at [879, 500] on link "OZ099184157GB" at bounding box center [889, 507] width 102 height 15
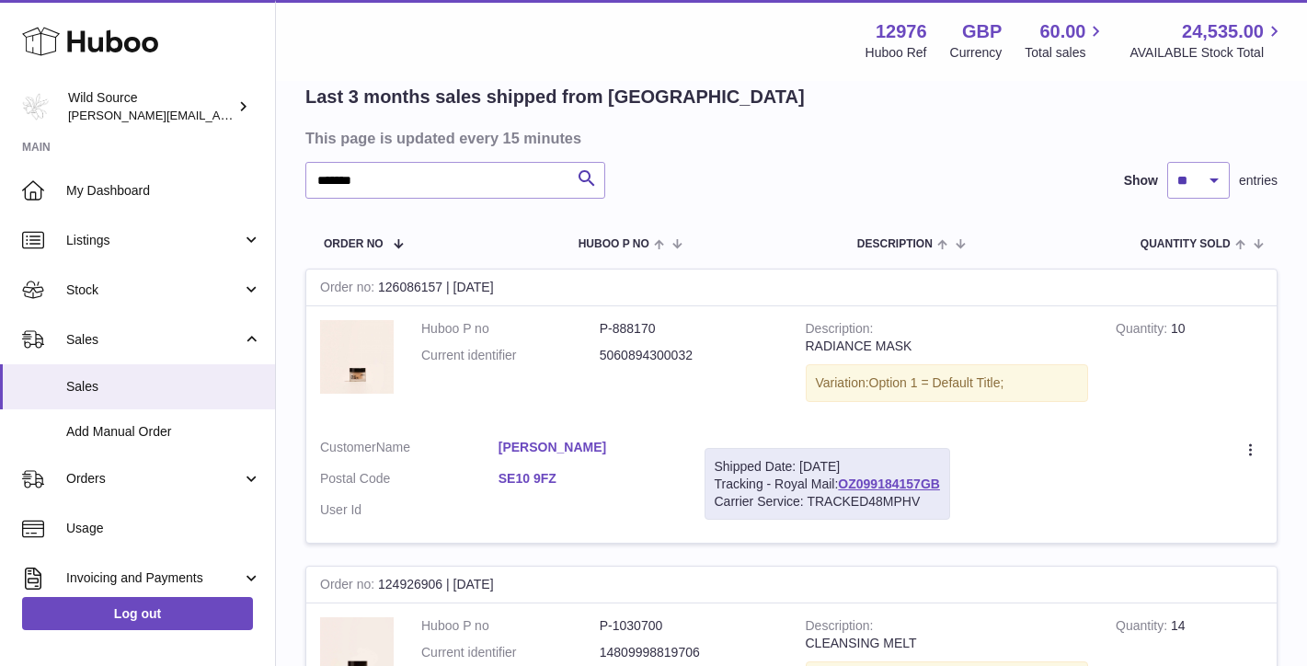
scroll to position [138, 0]
click at [1257, 448] on icon at bounding box center [1252, 452] width 21 height 18
click at [1098, 385] on td "Description RADIANCE MASK Variation: Option 1 = Default Title;" at bounding box center [947, 366] width 311 height 119
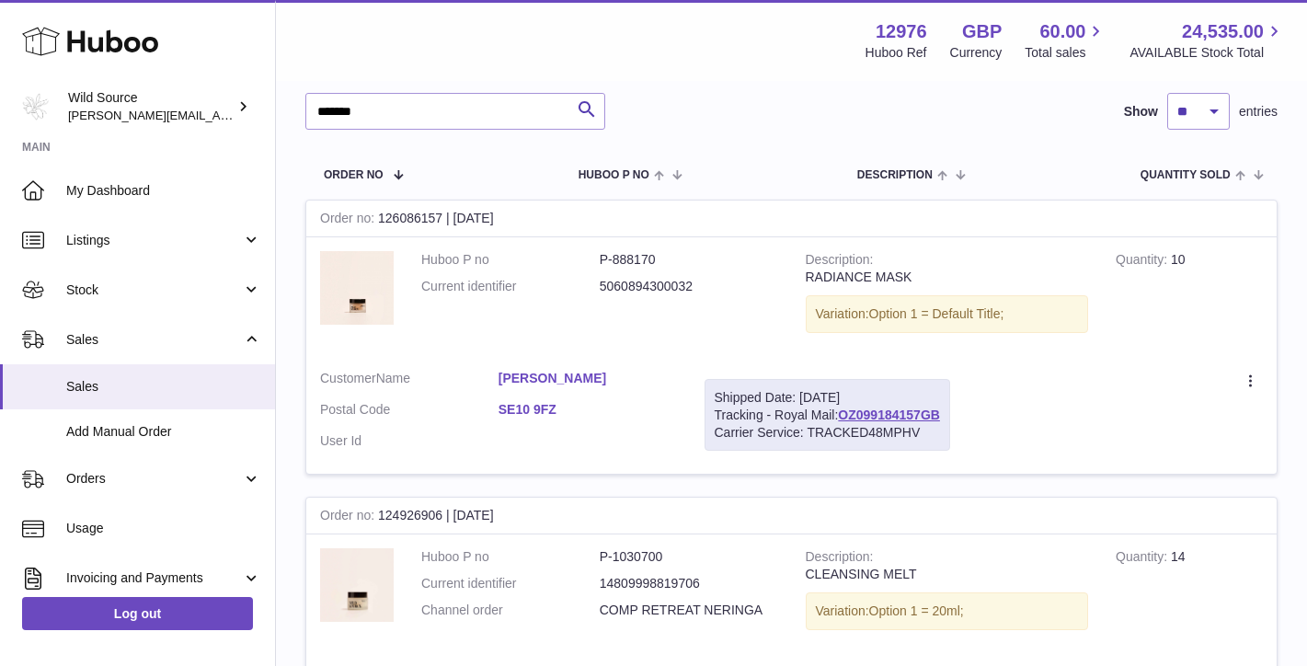
click at [538, 401] on link "SE10 9FZ" at bounding box center [588, 409] width 178 height 17
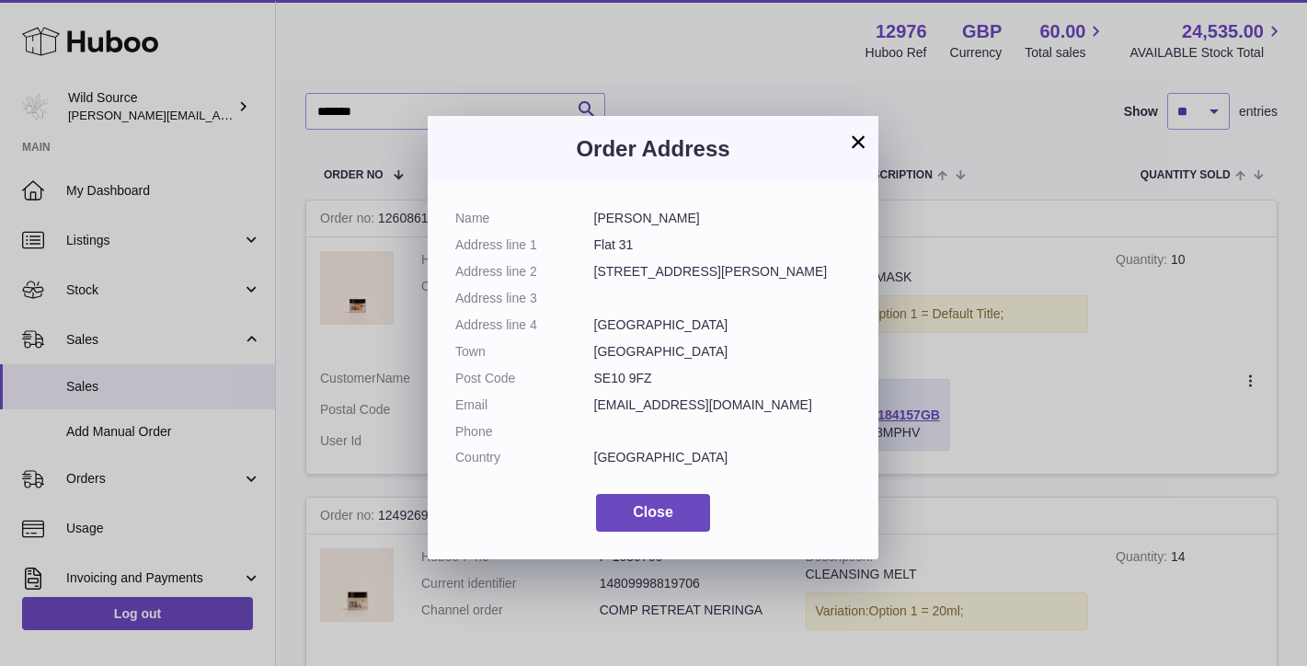
click at [865, 150] on button "×" at bounding box center [858, 142] width 22 height 22
